Goal: Task Accomplishment & Management: Complete application form

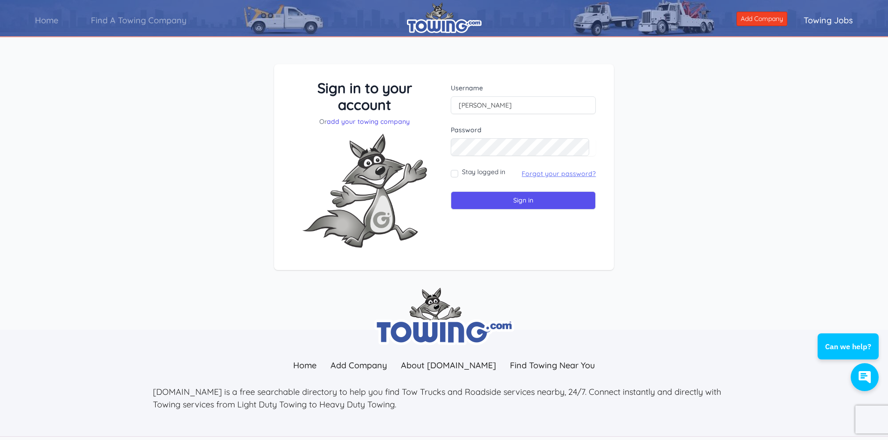
click at [563, 173] on link "Forgot your password?" at bounding box center [558, 174] width 74 height 8
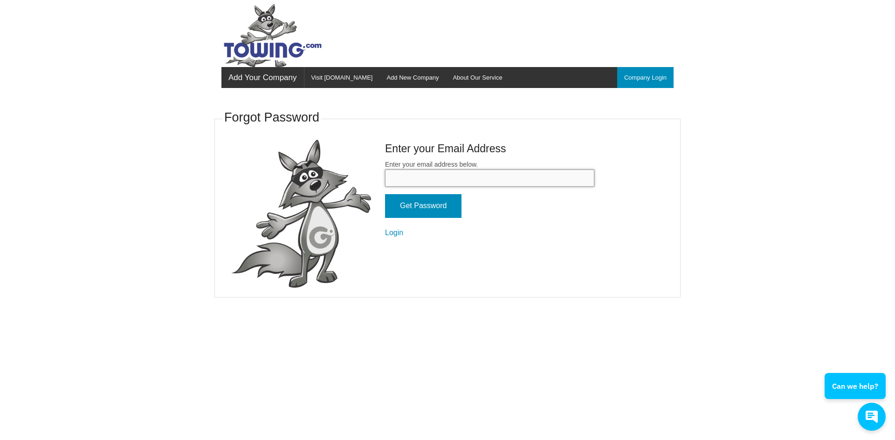
click at [403, 172] on input "Enter your email address below." at bounding box center [489, 178] width 209 height 17
type input "chasse.butlerstowing@gmail.com"
click at [427, 201] on input "Get Password" at bounding box center [423, 206] width 76 height 24
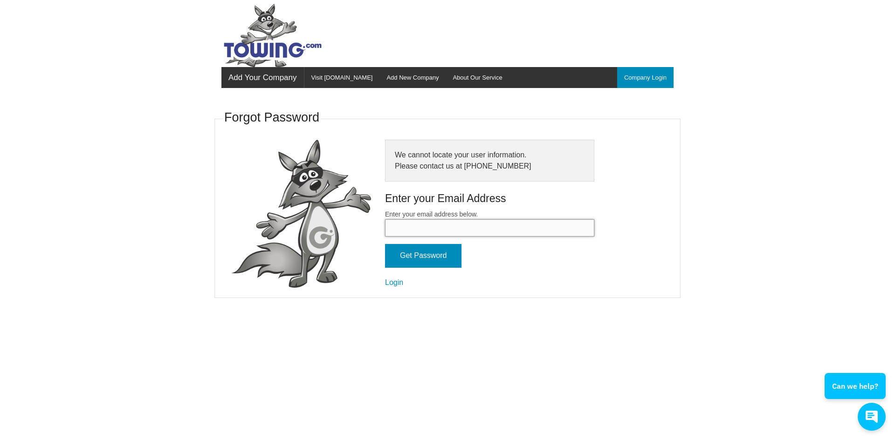
click at [394, 225] on input "Enter your email address below." at bounding box center [489, 227] width 209 height 17
type input "ksreeson@gmail.com"
click at [442, 257] on input "Get Password" at bounding box center [423, 256] width 76 height 24
click at [271, 77] on link "Add Your Company" at bounding box center [262, 77] width 82 height 21
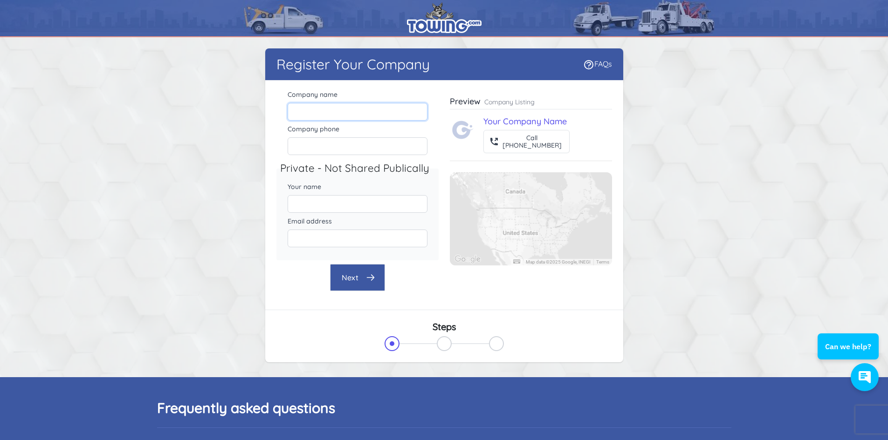
click at [304, 109] on input "Company name" at bounding box center [357, 112] width 140 height 18
type input "BUTLERS TOWING CO INC"
click at [328, 154] on input "Company phone" at bounding box center [357, 146] width 140 height 18
type input "757-899-0069"
click at [300, 205] on input "Your name" at bounding box center [357, 204] width 140 height 18
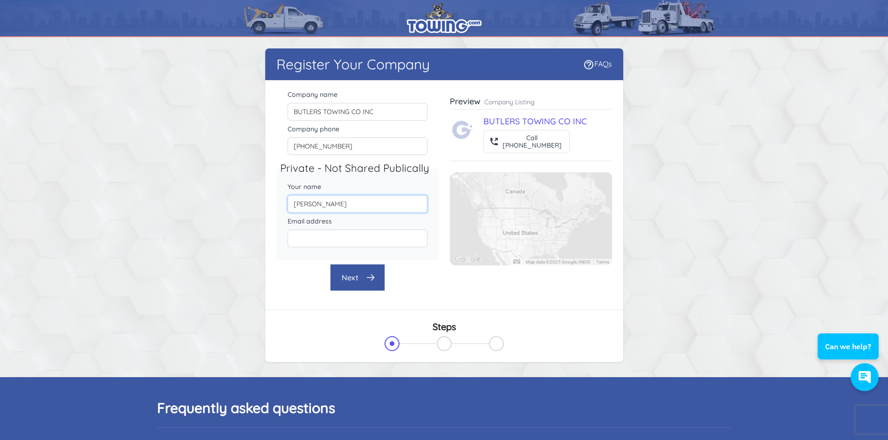
type input "Karen Reeson"
type input "karen.butlerstowing@gmail.com"
click at [354, 282] on button "Next" at bounding box center [357, 277] width 55 height 27
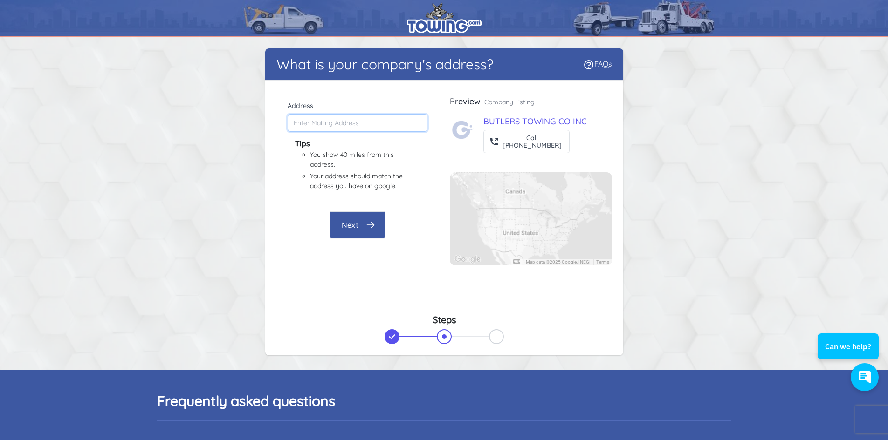
click at [304, 124] on input "Address" at bounding box center [357, 123] width 140 height 18
type input "4362 General Mahone Hwy, Waverly, VA 23890, USA"
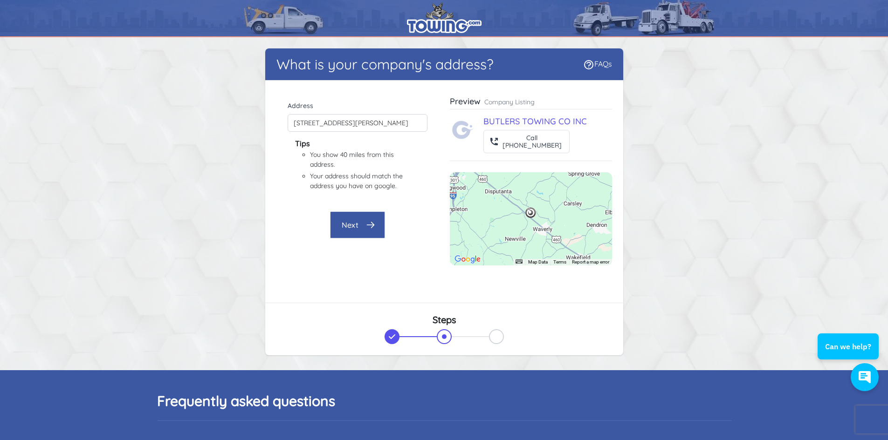
click at [341, 222] on button "Next" at bounding box center [357, 225] width 55 height 27
